Goal: Task Accomplishment & Management: Use online tool/utility

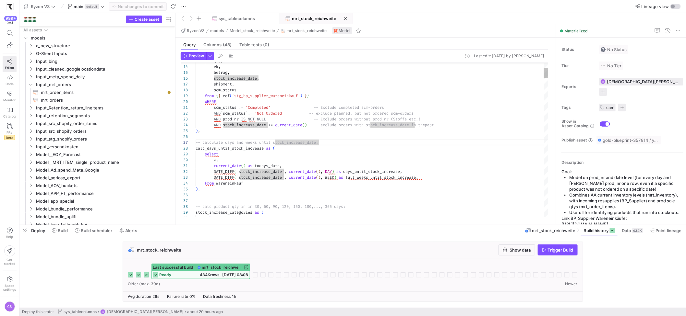
scroll to position [35, 124]
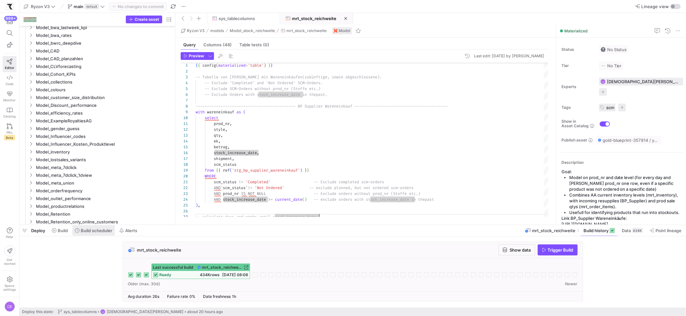
click at [111, 233] on span "Build scheduler" at bounding box center [96, 230] width 31 height 5
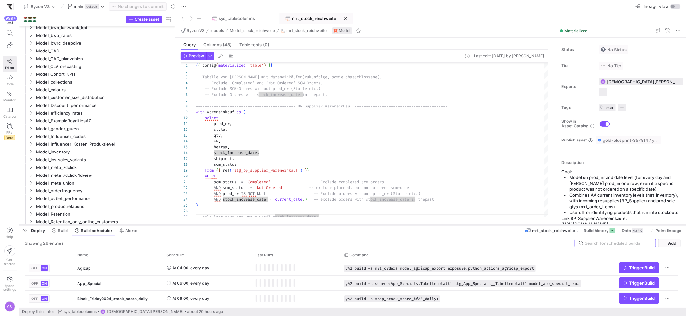
drag, startPoint x: 193, startPoint y: 225, endPoint x: 212, endPoint y: 98, distance: 128.5
click at [212, 224] on div at bounding box center [352, 225] width 666 height 3
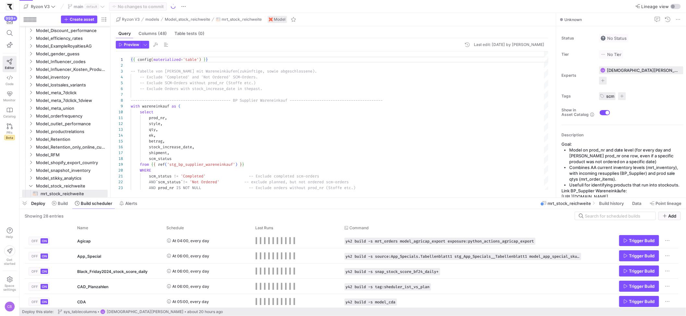
scroll to position [58, 0]
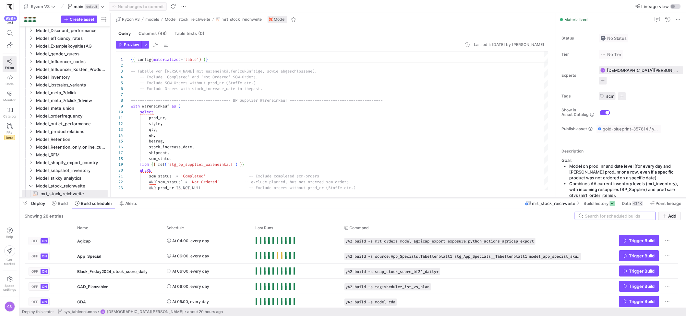
drag, startPoint x: 301, startPoint y: 199, endPoint x: 315, endPoint y: 120, distance: 80.4
click at [315, 197] on div at bounding box center [352, 198] width 666 height 3
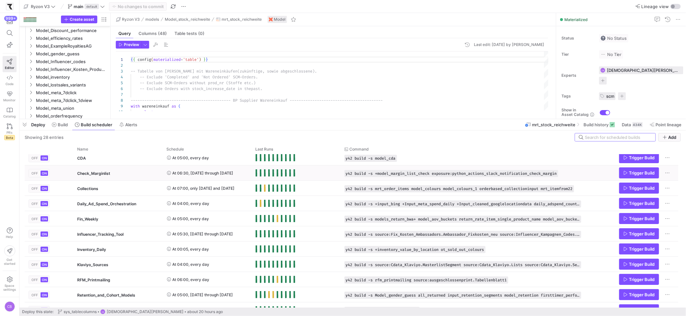
scroll to position [0, 0]
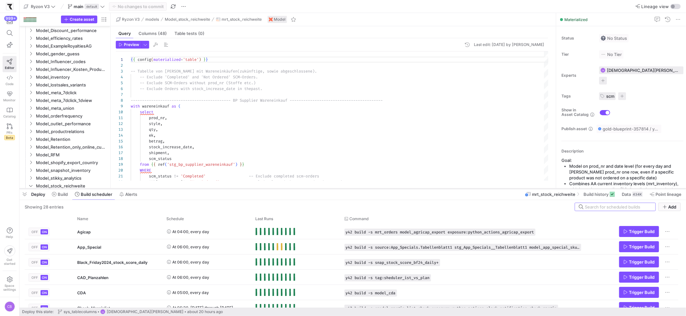
drag, startPoint x: 346, startPoint y: 119, endPoint x: 361, endPoint y: 188, distance: 71.3
click at [361, 188] on div at bounding box center [352, 189] width 666 height 3
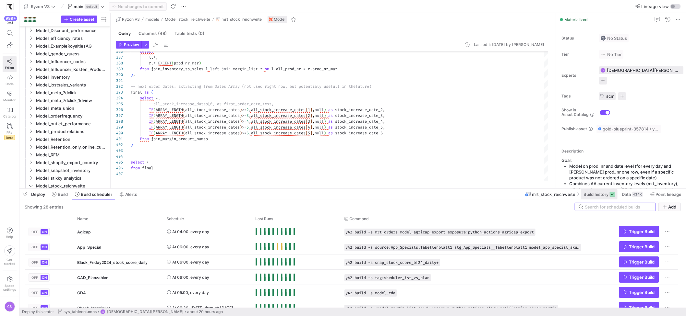
click at [604, 195] on span "Build history" at bounding box center [595, 194] width 25 height 5
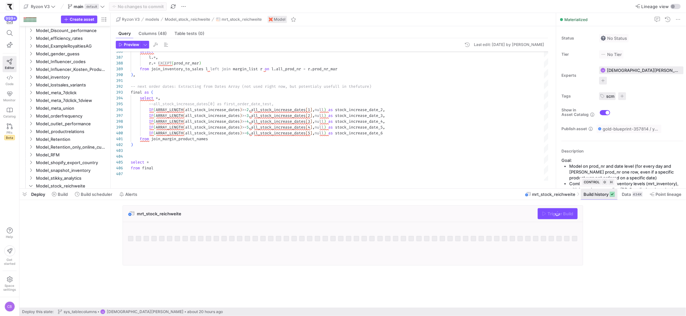
click at [604, 195] on span "Build history" at bounding box center [595, 194] width 25 height 5
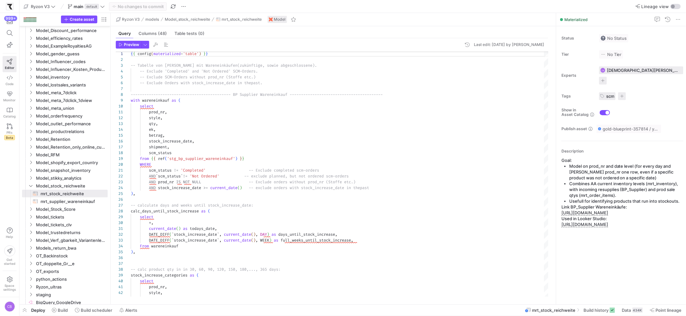
type textarea "scm_status != 'Completed' -- Exclude completed scm-orders AND `scm_status` != '…"
